Goal: Use online tool/utility: Utilize a website feature to perform a specific function

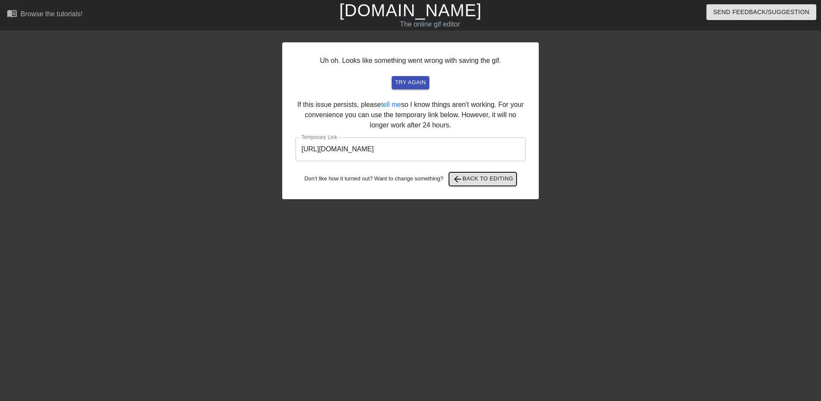
click at [479, 181] on span "arrow_back Back to Editing" at bounding box center [483, 179] width 61 height 10
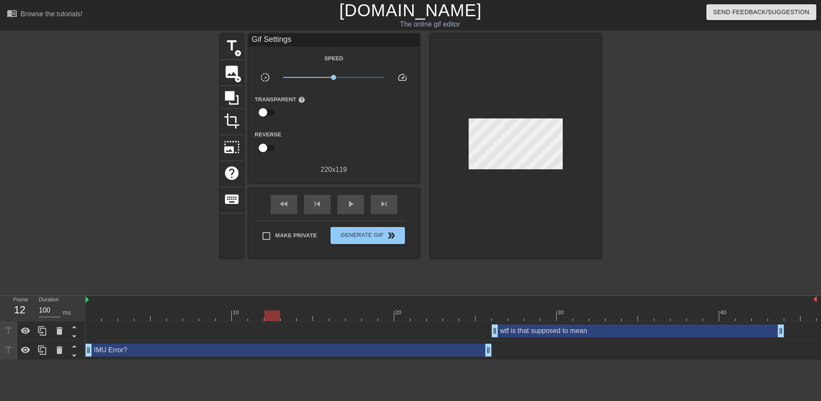
click at [277, 308] on div at bounding box center [272, 310] width 16 height 11
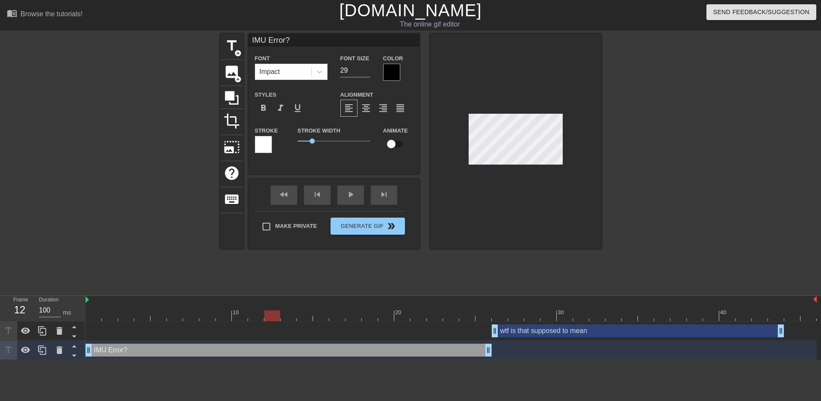
scroll to position [1, 1]
type input "IMU C?"
type textarea "IMU C?"
type input "IMU Ca?"
type textarea "IMU Ca?"
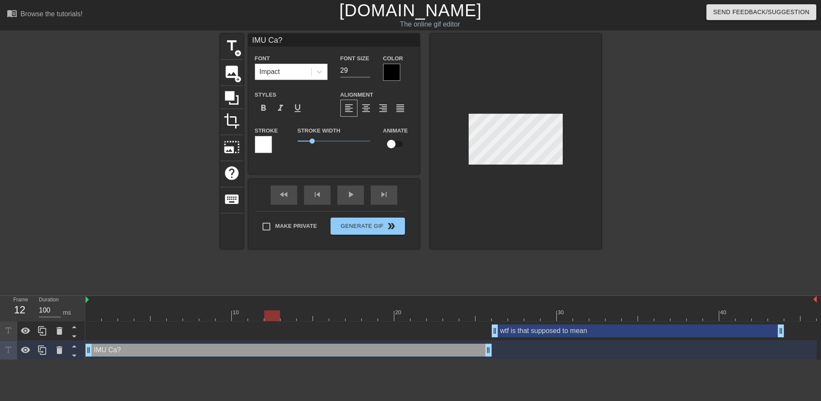
scroll to position [1, 2]
type input "IMU Cal?"
type textarea "IMU Cal?"
type input "IMU Cal ?"
type textarea "IMU Cal ?"
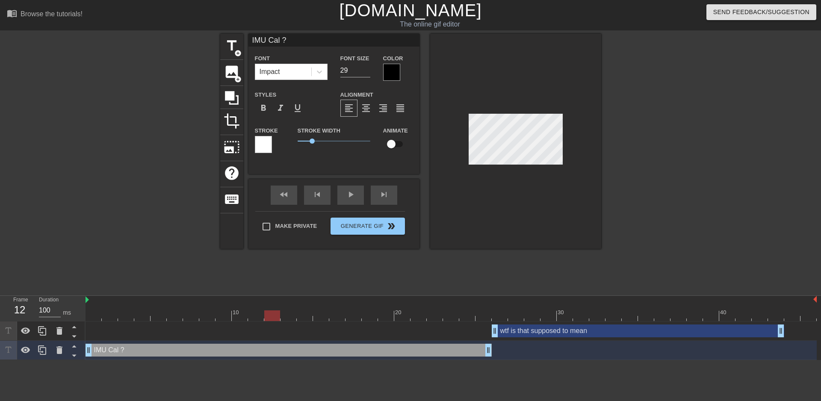
type input "IMU Cal E?"
type textarea "IMU Cal E?"
type input "IMU Cal Er?"
type textarea "IMU Cal Er?"
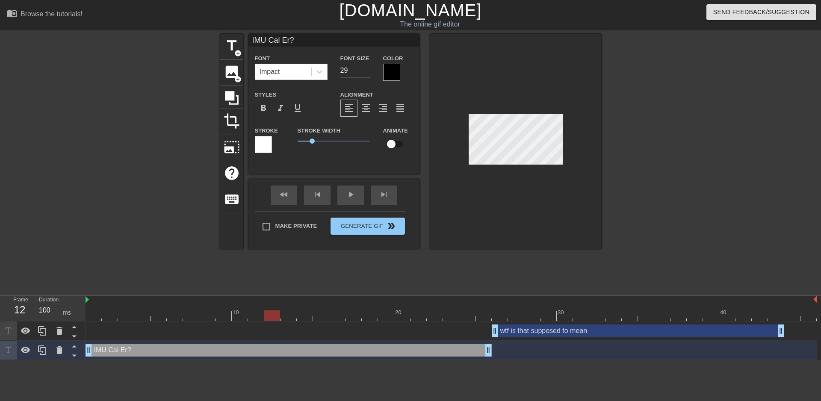
type input "IMU Cal Err?"
type textarea "IMU Cal Err?"
type input "IMU Cal Erro?"
type textarea "IMU Cal Erro?"
type input "IMU Cal Error?"
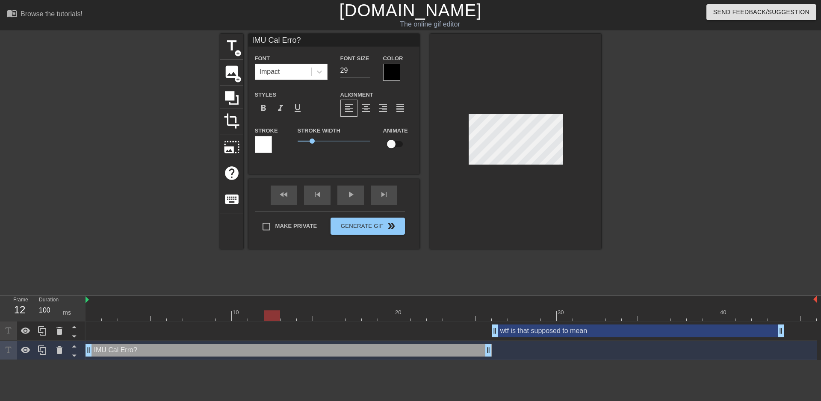
type textarea "IMU Cal Error?"
click at [529, 188] on div at bounding box center [515, 141] width 171 height 215
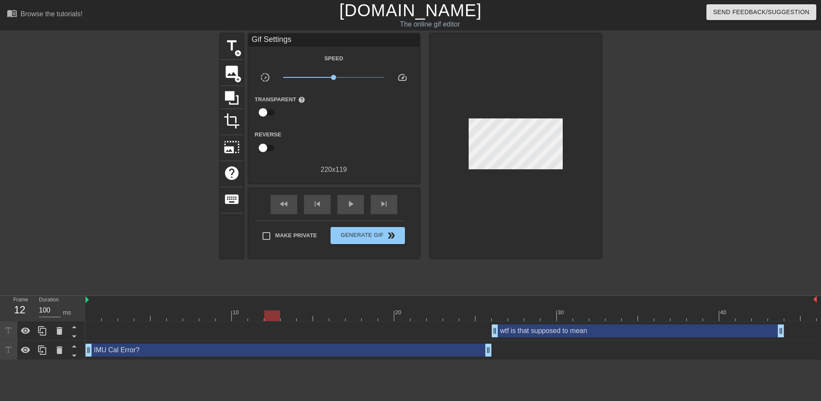
click at [488, 259] on div "title add_circle image add_circle crop photo_size_select_large help keyboard Gi…" at bounding box center [410, 162] width 381 height 257
drag, startPoint x: 207, startPoint y: 317, endPoint x: 76, endPoint y: 314, distance: 131.4
click at [77, 318] on div "Frame 1 Duration 100 ms 10 20 30 40 wtf is that supposed to mean drag_handle dr…" at bounding box center [410, 328] width 821 height 64
click at [356, 202] on div "play_arrow" at bounding box center [351, 204] width 27 height 19
drag, startPoint x: 88, startPoint y: 351, endPoint x: 183, endPoint y: 355, distance: 94.6
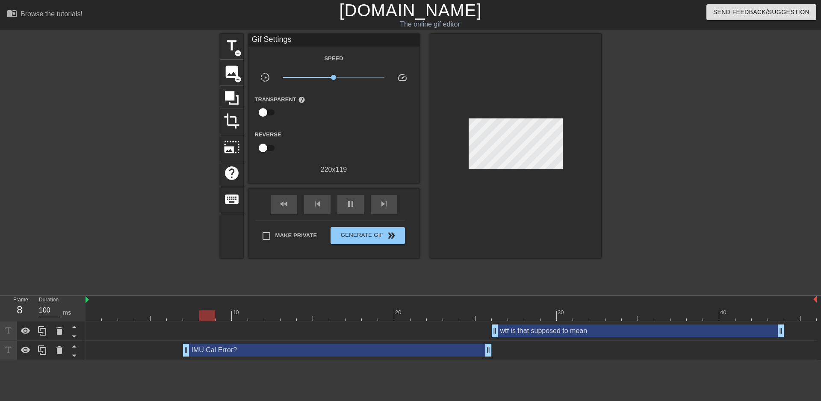
click at [183, 355] on div "IMU Cal Error? drag_handle drag_handle" at bounding box center [452, 350] width 732 height 13
click at [384, 240] on button "Generate Gif double_arrow" at bounding box center [368, 235] width 74 height 17
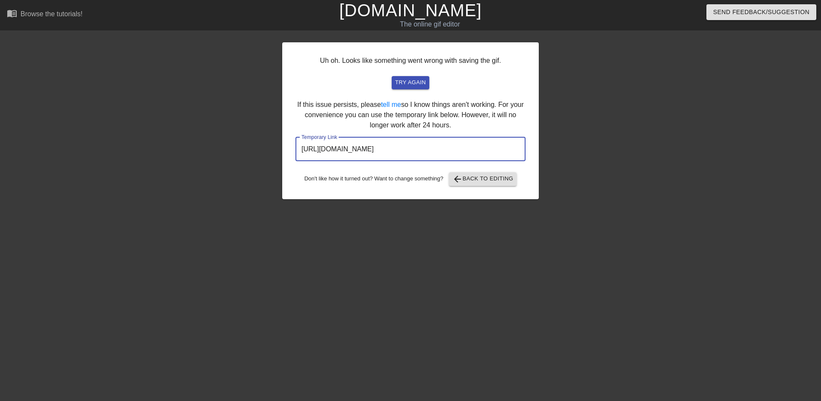
drag, startPoint x: 476, startPoint y: 149, endPoint x: 294, endPoint y: 150, distance: 181.8
click at [294, 150] on div "Uh oh. Looks like something went wrong with saving the gif. try again If this i…" at bounding box center [410, 120] width 257 height 157
